Goal: Task Accomplishment & Management: Manage account settings

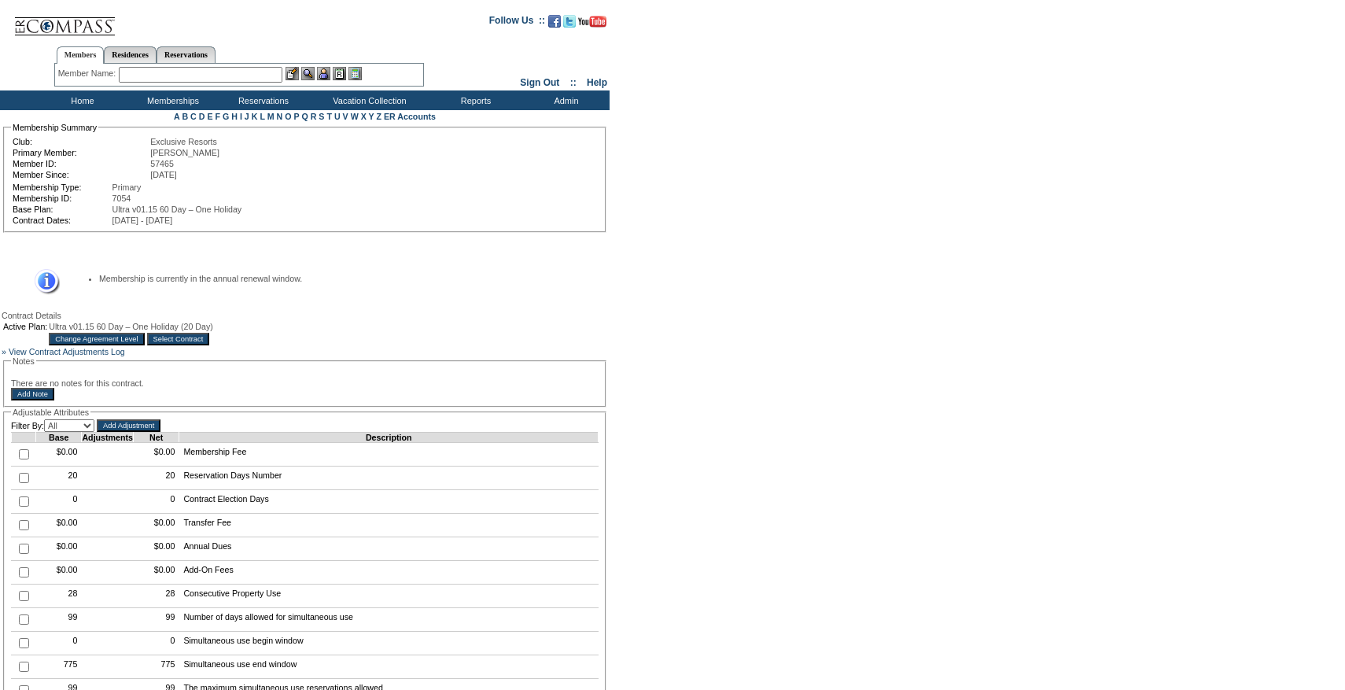
click at [144, 345] on input "Change Agreement Level" at bounding box center [96, 339] width 95 height 13
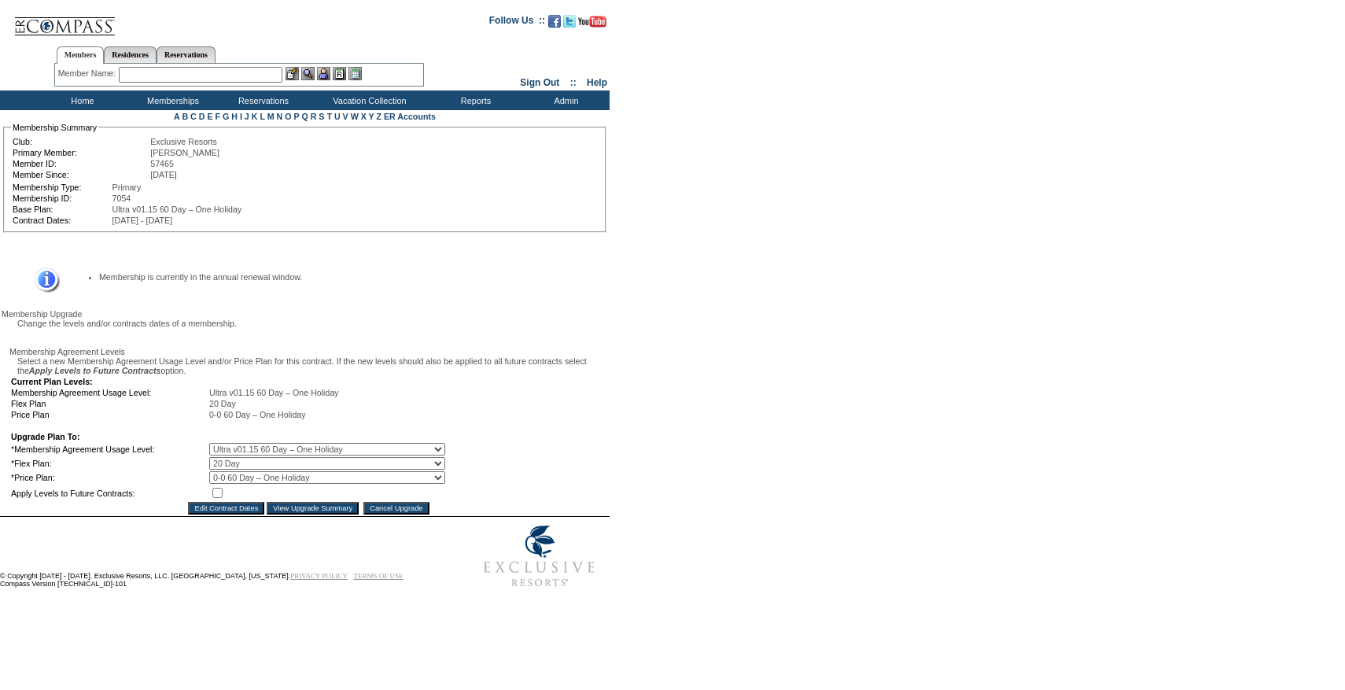
click at [232, 470] on select "0 Day 10 Day 20 Day 25 Day 30 Day 35 Day 40 Day 45 Day 50 Day 55 Day 60 Day" at bounding box center [327, 463] width 236 height 13
select select "159"
click at [220, 470] on select "0 Day 10 Day 20 Day 25 Day 30 Day 35 Day 40 Day 45 Day 50 Day 55 Day 60 Day" at bounding box center [327, 463] width 236 height 13
click at [223, 498] on input "checkbox" at bounding box center [217, 493] width 10 height 10
checkbox input "true"
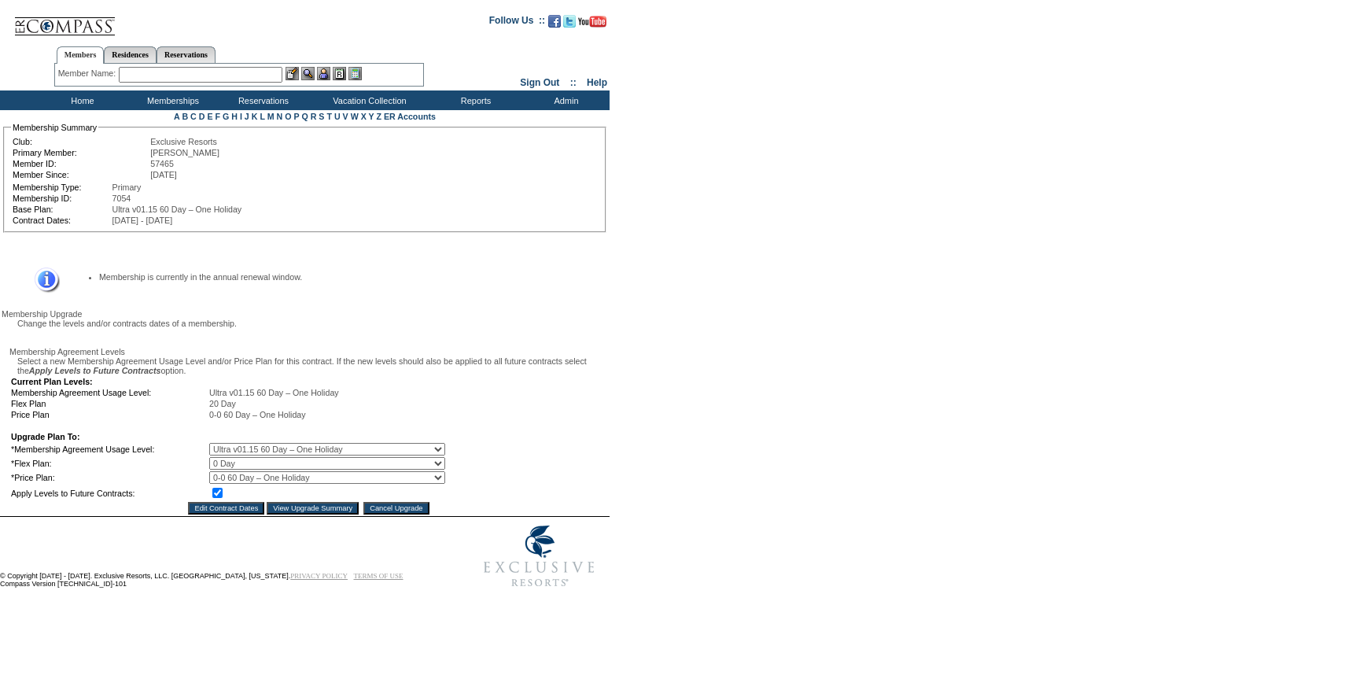
click at [288, 515] on input "View Upgrade Summary" at bounding box center [313, 508] width 92 height 13
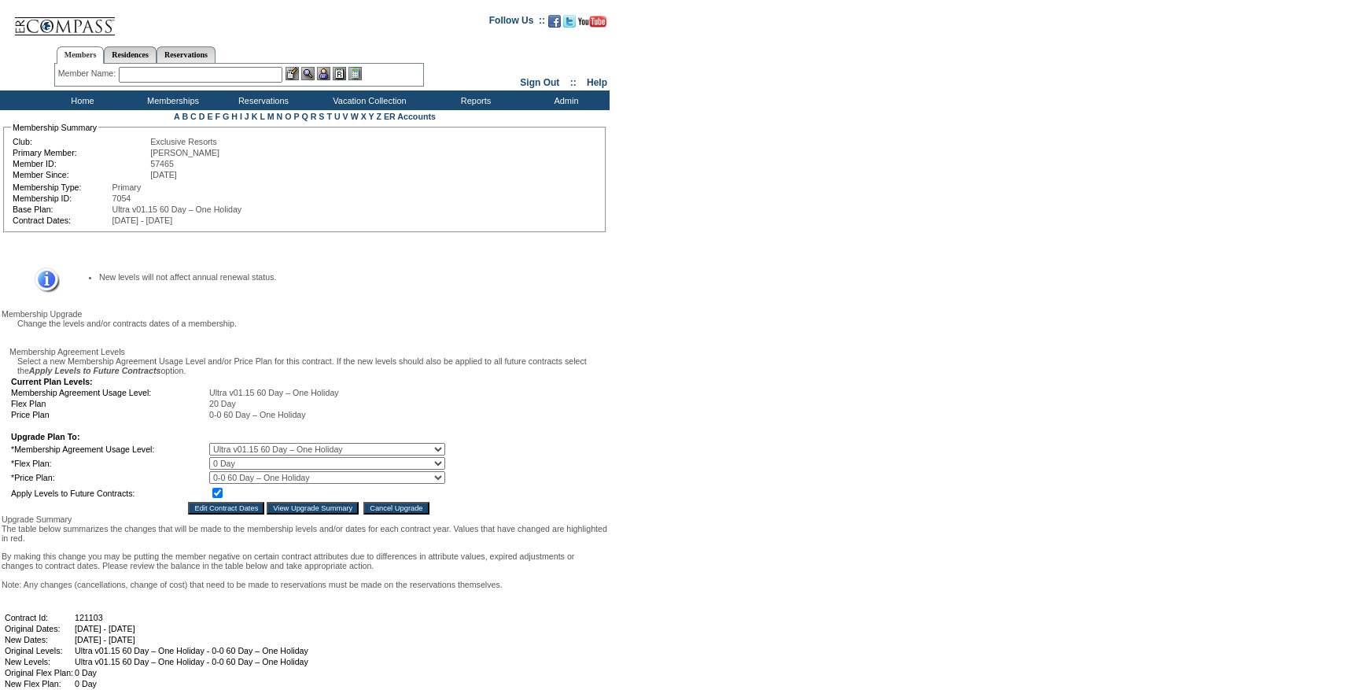
scroll to position [1117, 0]
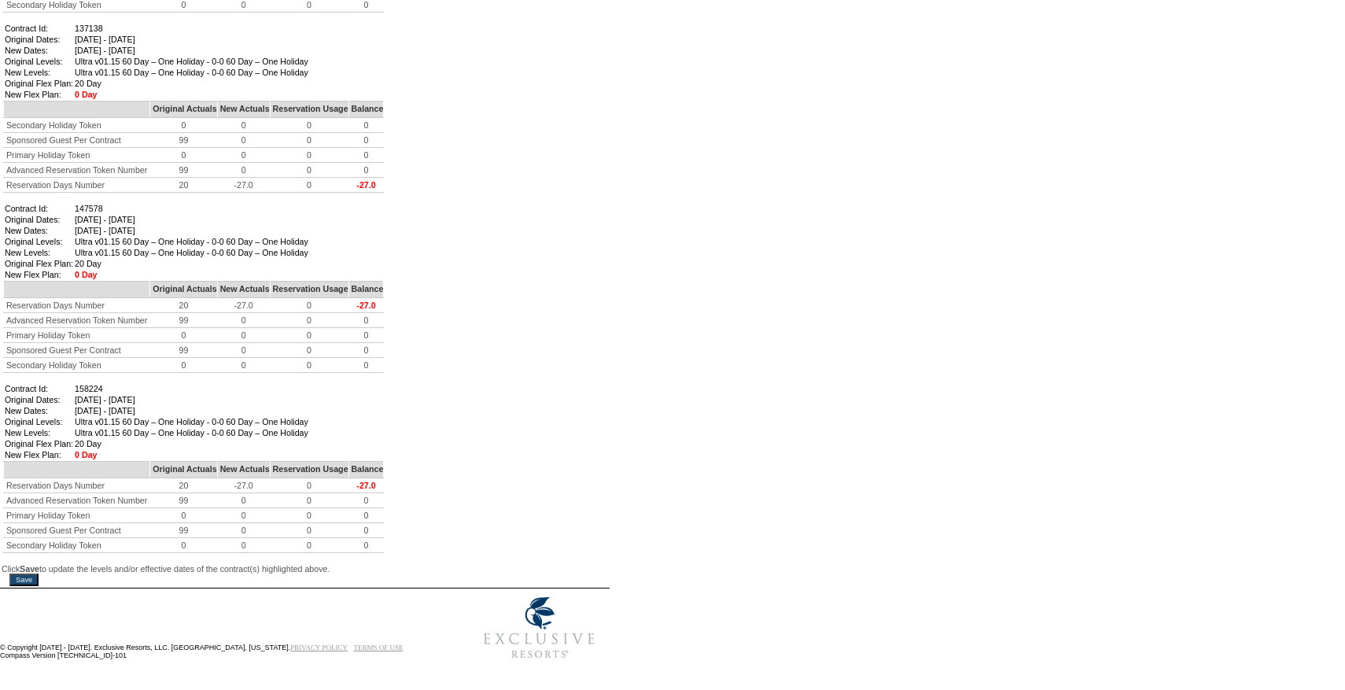
click at [50, 574] on div "Save" at bounding box center [305, 580] width 607 height 13
click at [39, 574] on input "Save" at bounding box center [23, 580] width 29 height 13
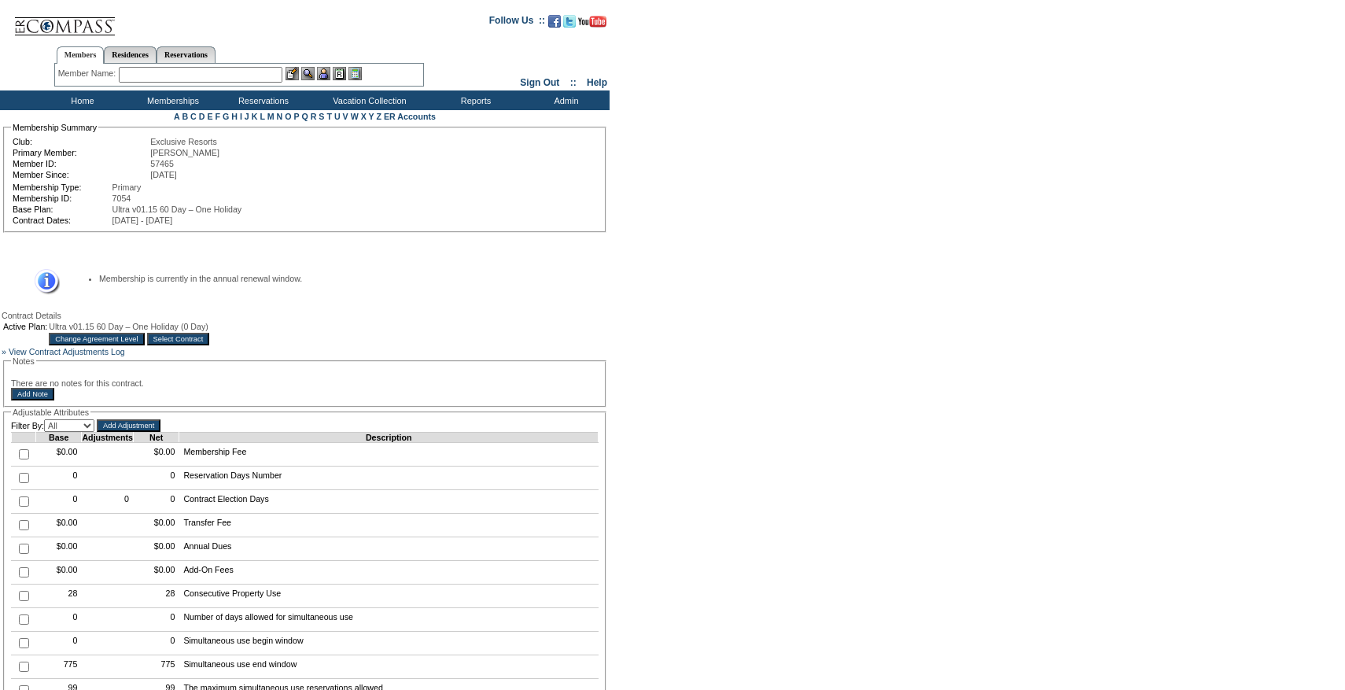
click at [210, 343] on input "Select Contract" at bounding box center [178, 339] width 63 height 13
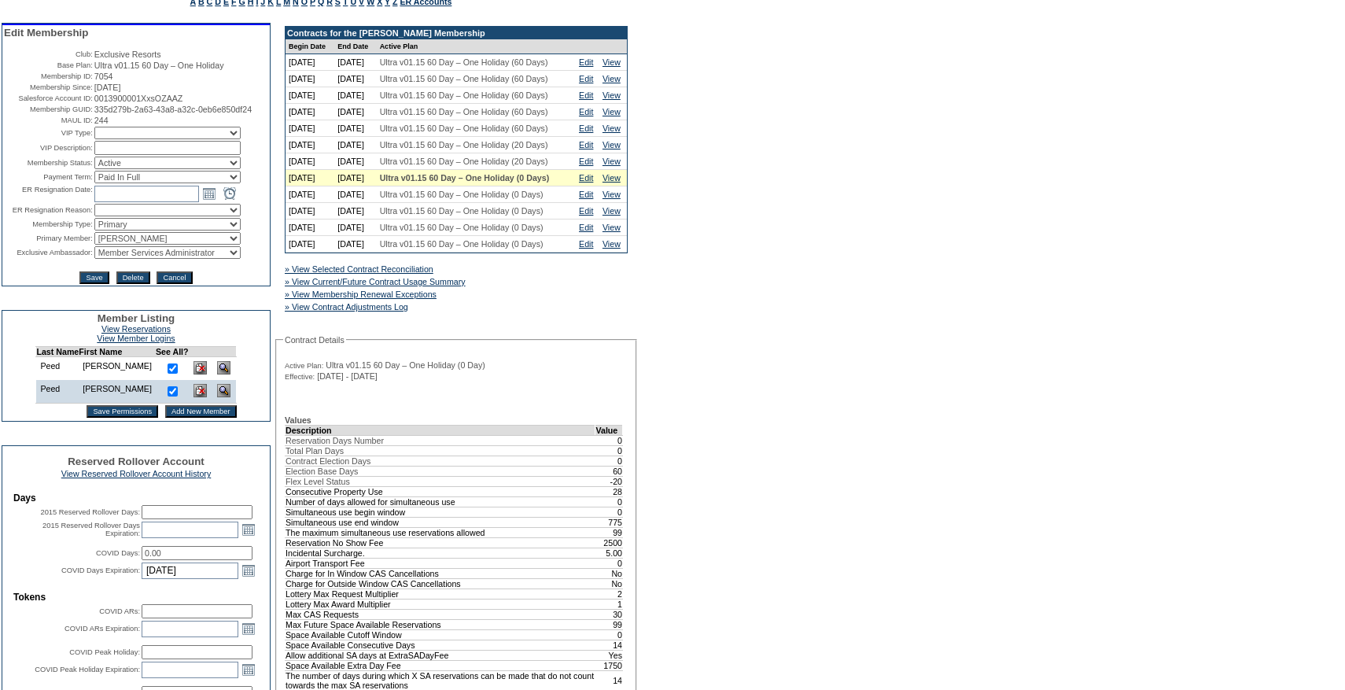
scroll to position [92, 0]
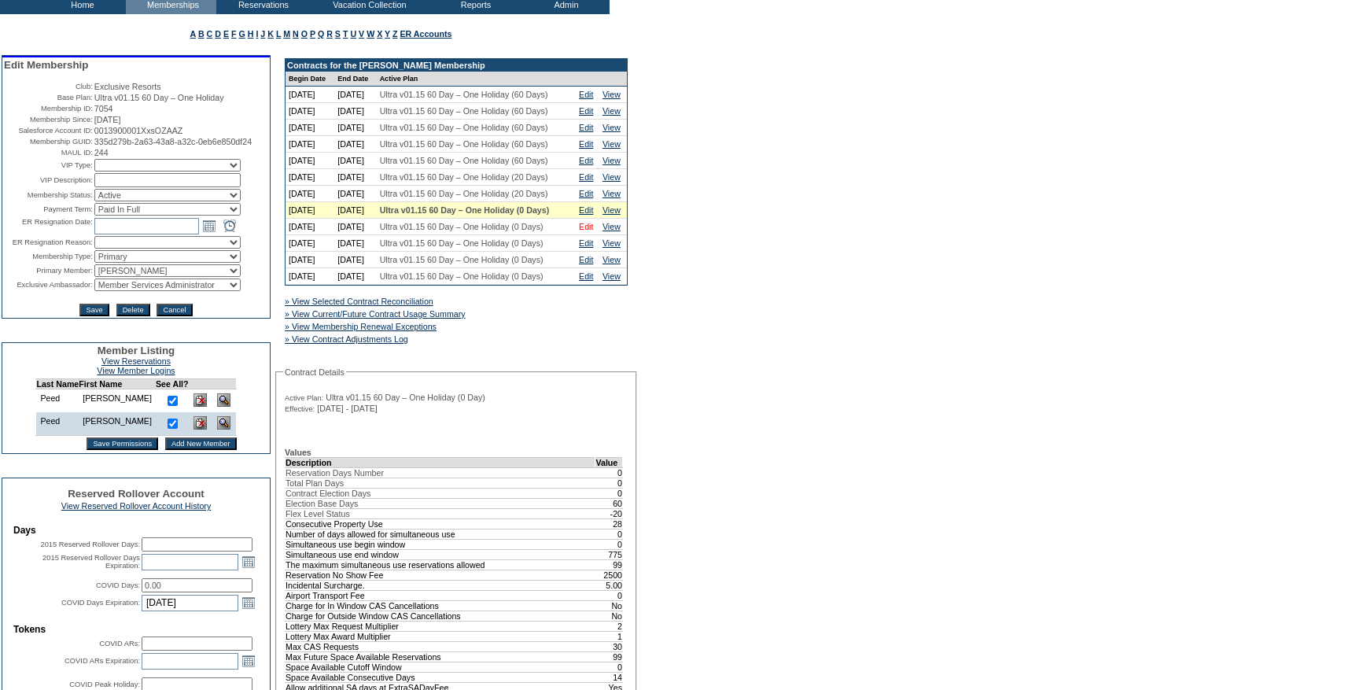
click at [589, 231] on link "Edit" at bounding box center [586, 226] width 14 height 9
